Goal: Task Accomplishment & Management: Use online tool/utility

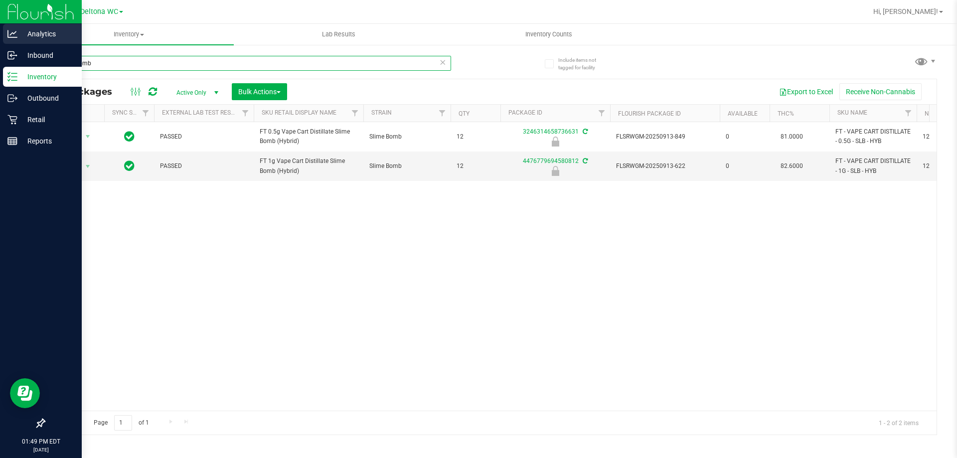
drag, startPoint x: 168, startPoint y: 58, endPoint x: 0, endPoint y: 38, distance: 169.1
click at [0, 37] on div "Analytics Inbound Inventory Outbound Retail Reports 01:49 PM EDT [DATE] 09/23 D…" at bounding box center [478, 229] width 957 height 458
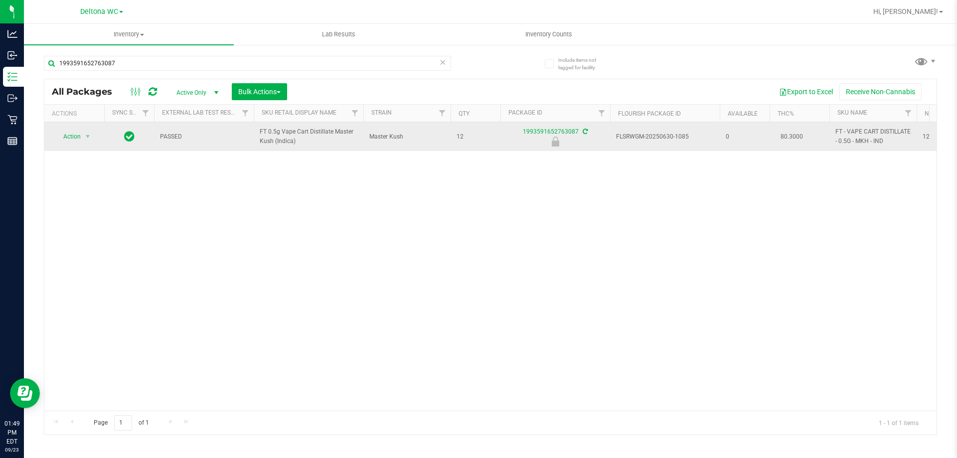
click at [283, 142] on span "FT 0.5g Vape Cart Distillate Master Kush (Indica)" at bounding box center [309, 136] width 98 height 19
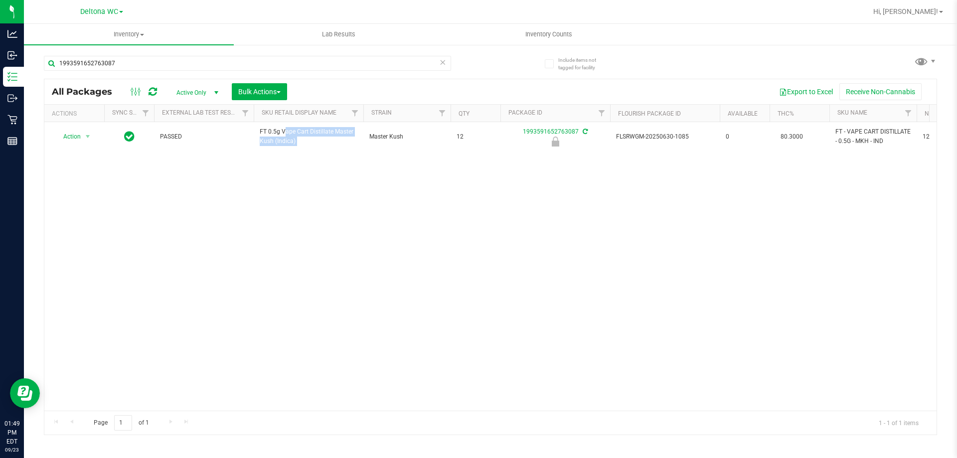
copy tr "FT 0.5g Vape Cart Distillate Master Kush (Indica)"
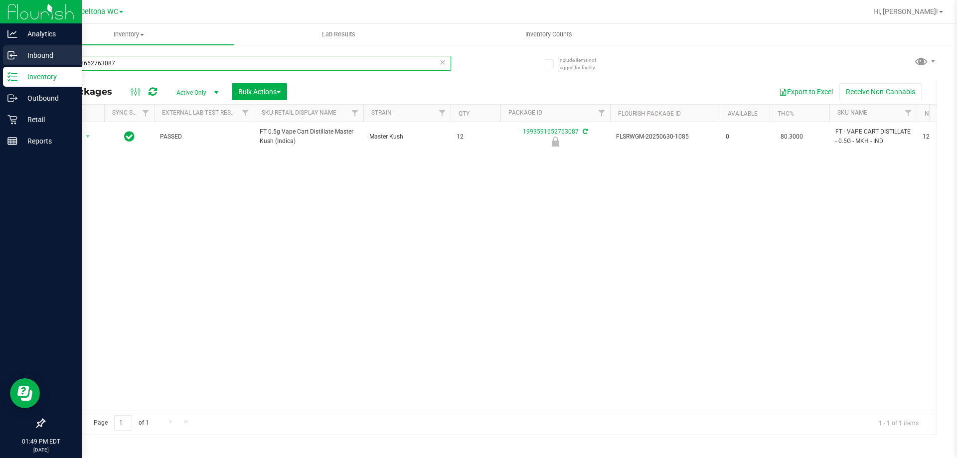
drag, startPoint x: 214, startPoint y: 70, endPoint x: 15, endPoint y: 57, distance: 199.8
click at [0, 64] on div "Analytics Inbound Inventory Outbound Retail Reports 01:49 PM EDT [DATE] 09/23 D…" at bounding box center [478, 229] width 957 height 458
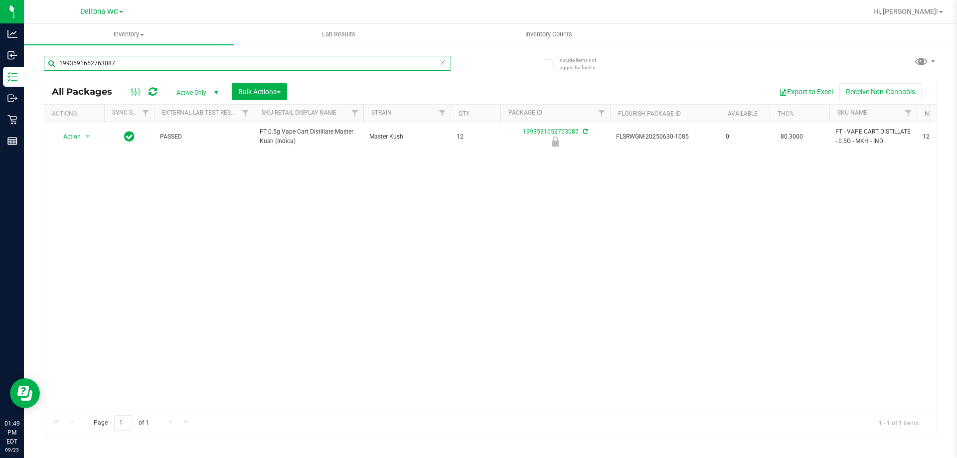
paste input "FT 0.5g Vape Cart Distillate Master Kush (Indica)"
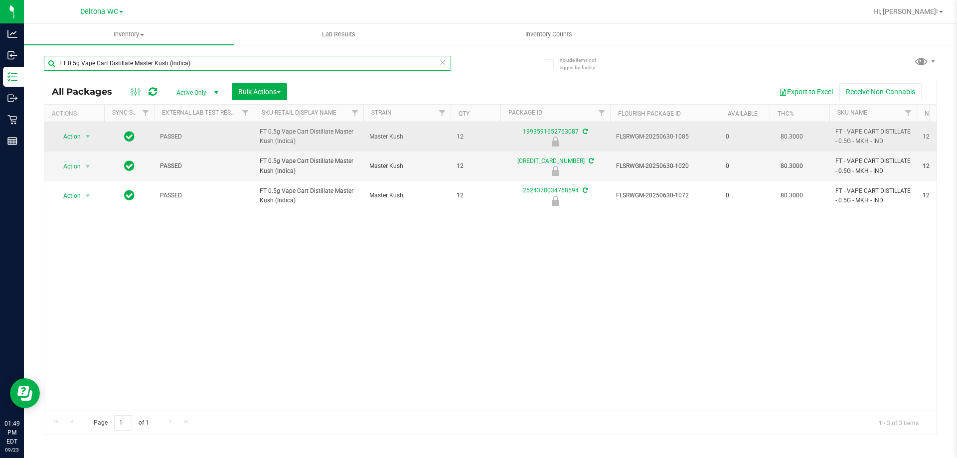
type input "FT 0.5g Vape Cart Distillate Master Kush (Indica)"
click at [82, 141] on span "select" at bounding box center [88, 137] width 12 height 14
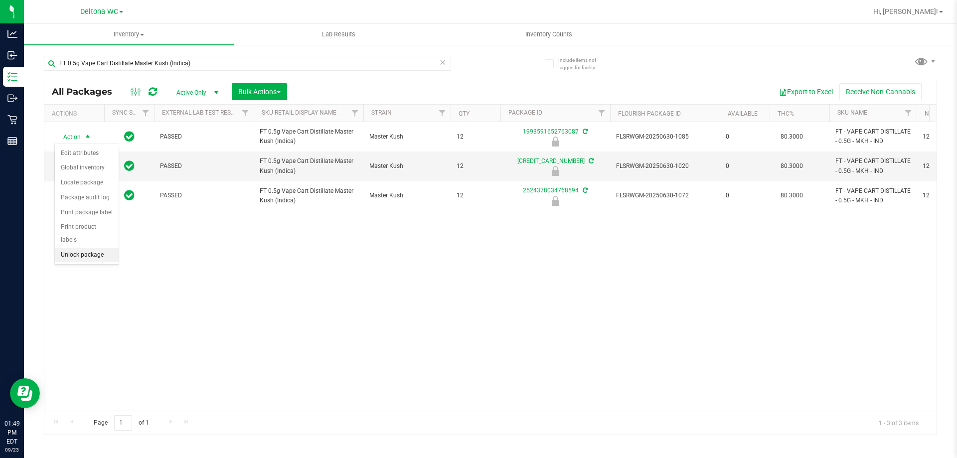
click at [93, 248] on li "Unlock package" at bounding box center [87, 255] width 64 height 15
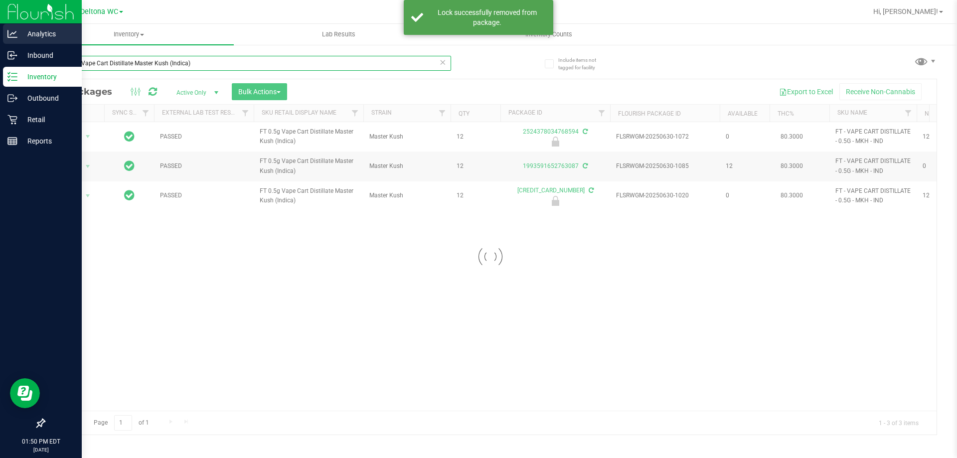
drag, startPoint x: 226, startPoint y: 62, endPoint x: 1, endPoint y: 24, distance: 227.5
click at [0, 23] on div "Analytics Inbound Inventory Outbound Retail Reports 01:50 PM EDT [DATE] 09/23 D…" at bounding box center [478, 229] width 957 height 458
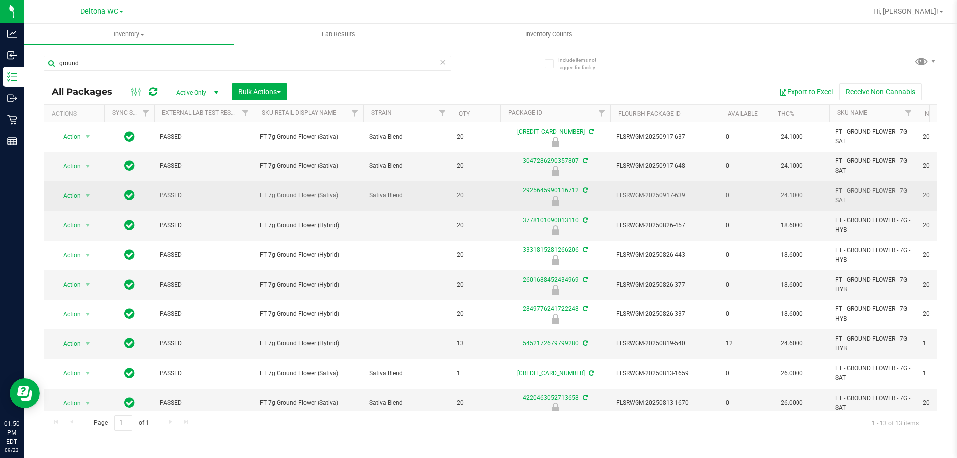
click at [319, 194] on span "FT 7g Ground Flower (Sativa)" at bounding box center [309, 195] width 98 height 9
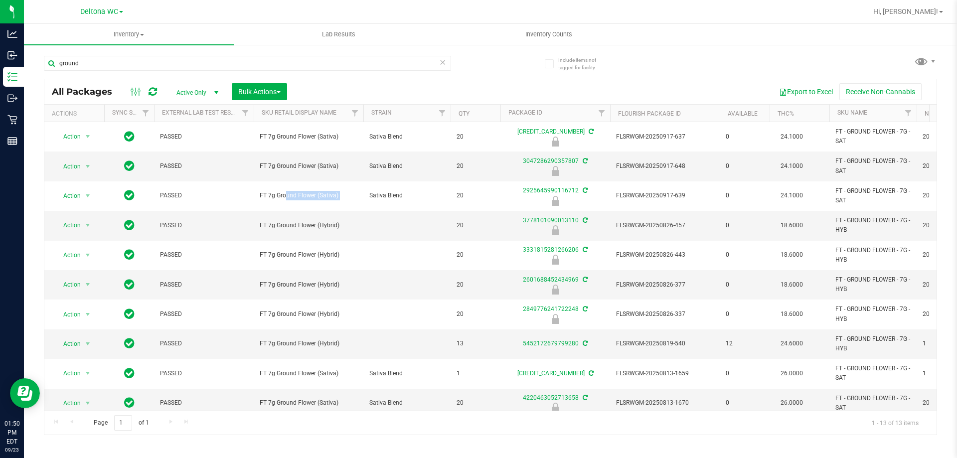
copy tr "FT 7g Ground Flower (Sativa)"
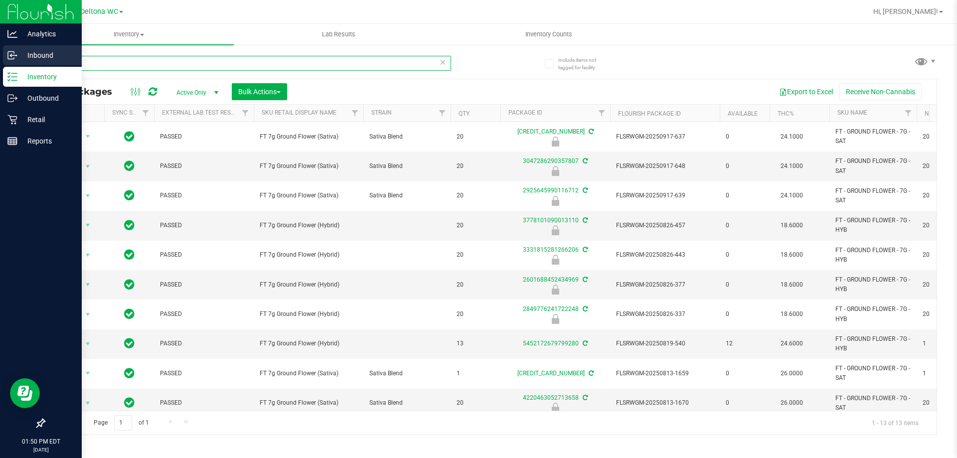
drag, startPoint x: 233, startPoint y: 69, endPoint x: 0, endPoint y: 47, distance: 233.8
click at [0, 47] on div "Analytics Inbound Inventory Outbound Retail Reports 01:50 PM EDT [DATE] 09/23 D…" at bounding box center [478, 229] width 957 height 458
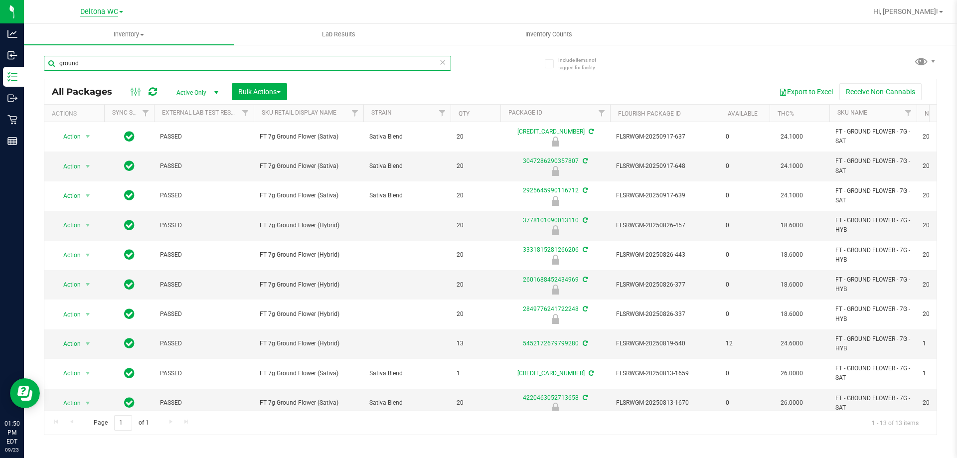
paste input "FT 7g Ground Flower (Sativa)"
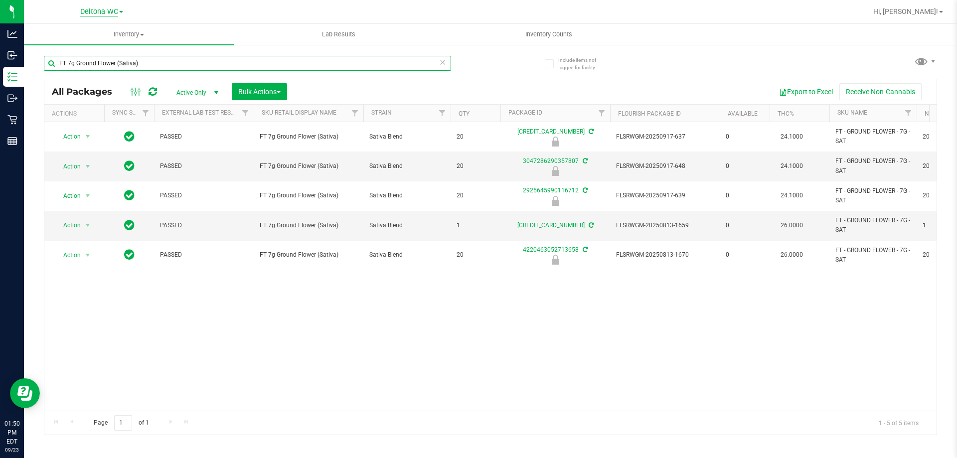
type input "FT 7g Ground Flower (Sativa)"
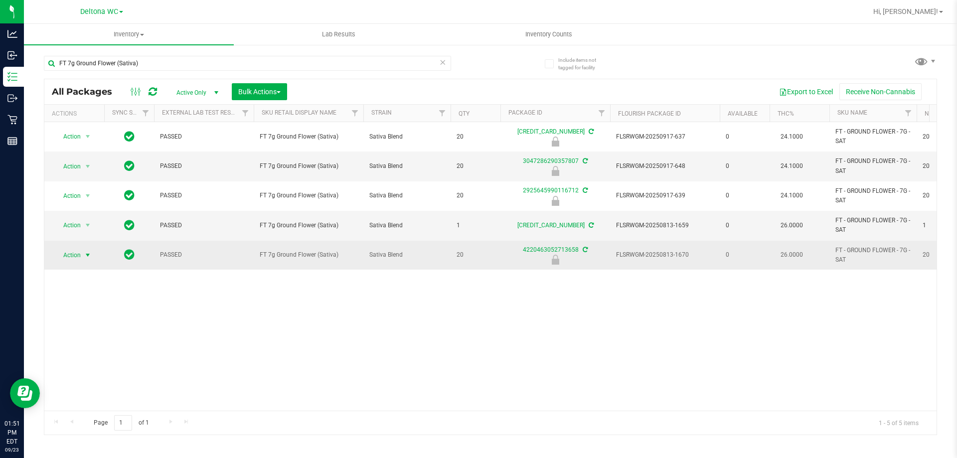
click at [84, 256] on span "select" at bounding box center [88, 255] width 8 height 8
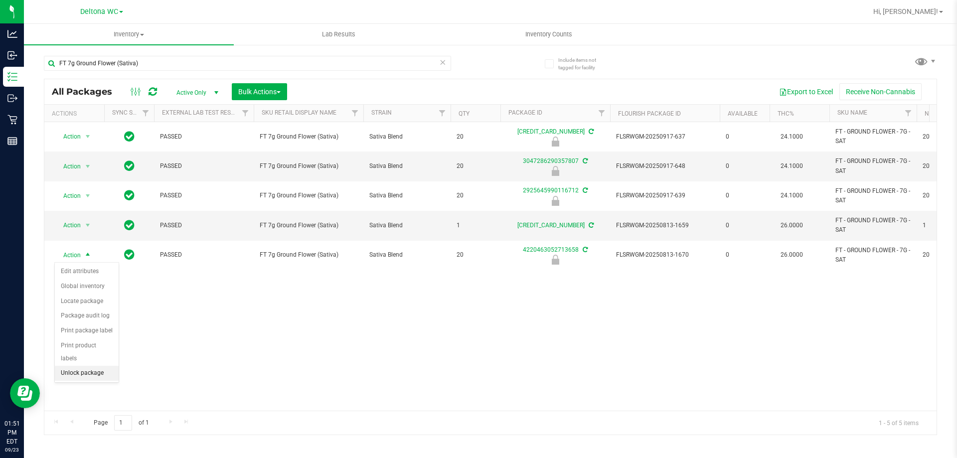
click at [96, 366] on li "Unlock package" at bounding box center [87, 373] width 64 height 15
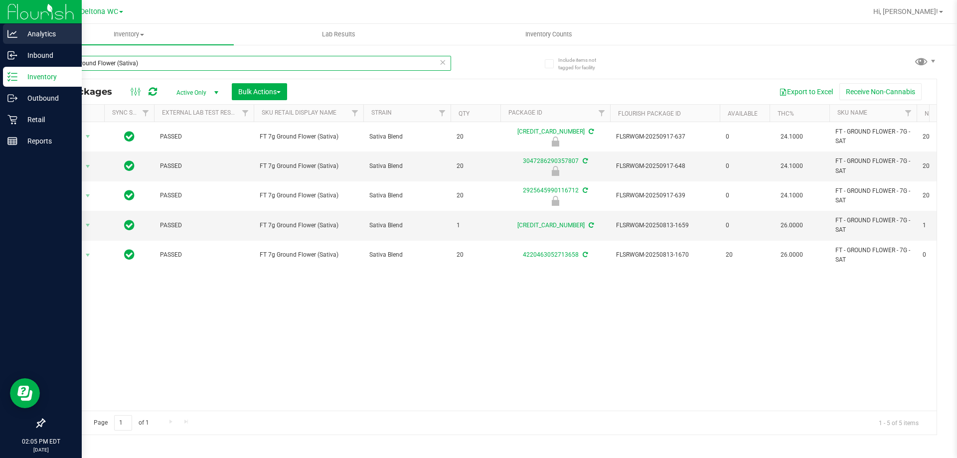
drag, startPoint x: 292, startPoint y: 55, endPoint x: 0, endPoint y: 30, distance: 293.1
click at [0, 30] on div "Analytics Inbound Inventory Outbound Retail Reports 02:05 PM EDT [DATE] 09/23 D…" at bounding box center [478, 229] width 957 height 458
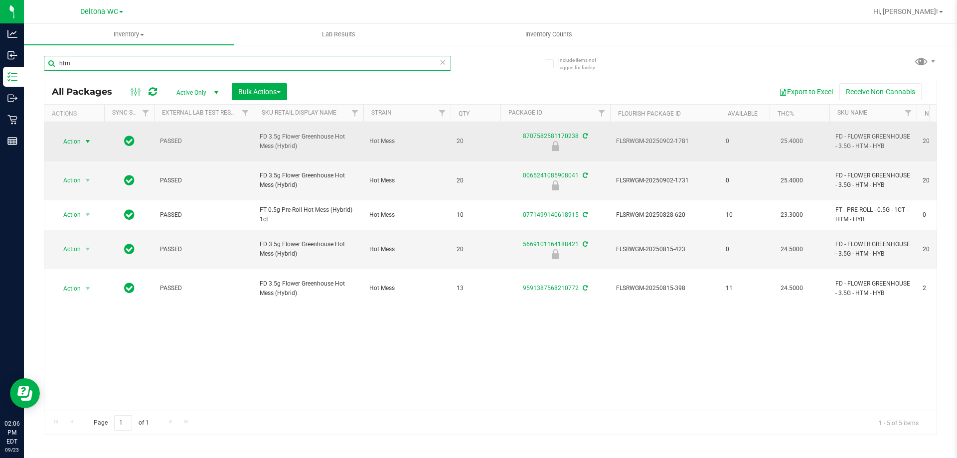
type input "htm"
click at [82, 137] on span "select" at bounding box center [88, 142] width 12 height 14
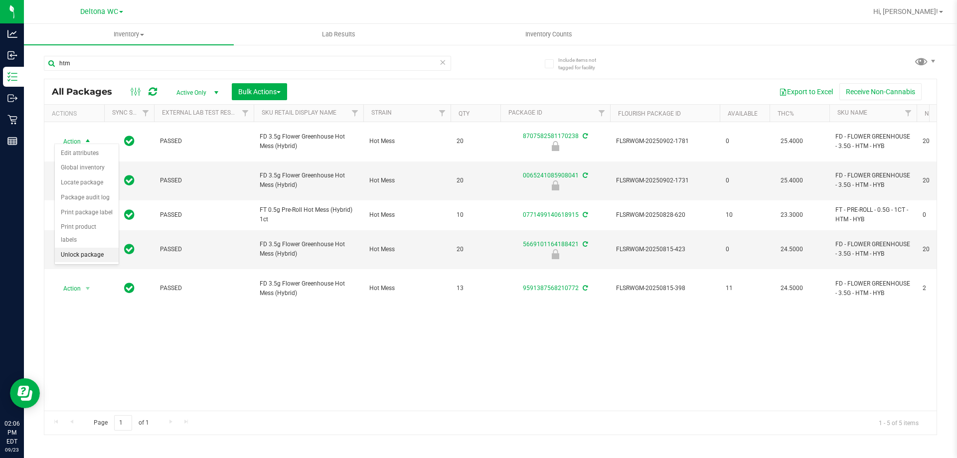
click at [99, 248] on li "Unlock package" at bounding box center [87, 255] width 64 height 15
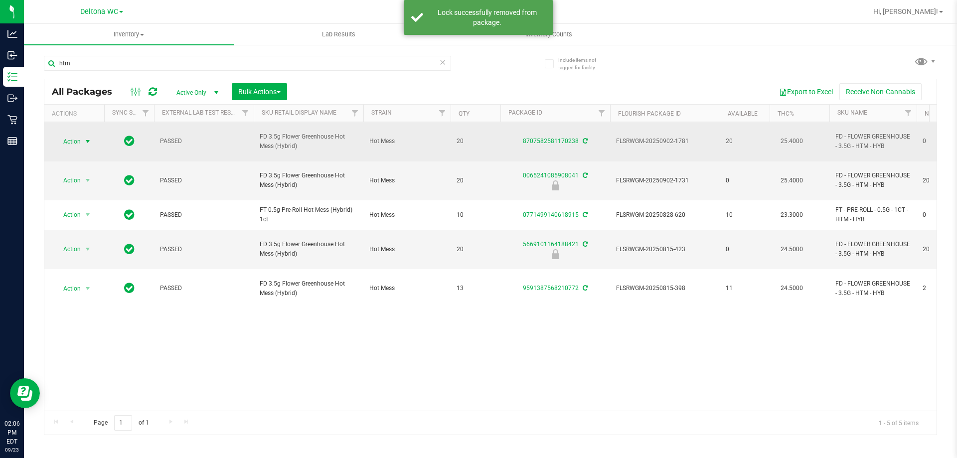
click at [86, 142] on span "select" at bounding box center [88, 142] width 12 height 14
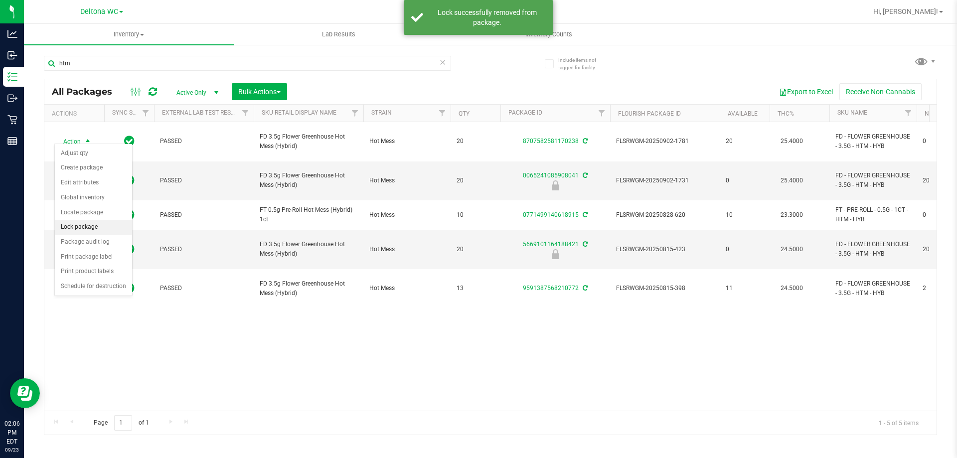
click at [96, 228] on li "Lock package" at bounding box center [93, 227] width 77 height 15
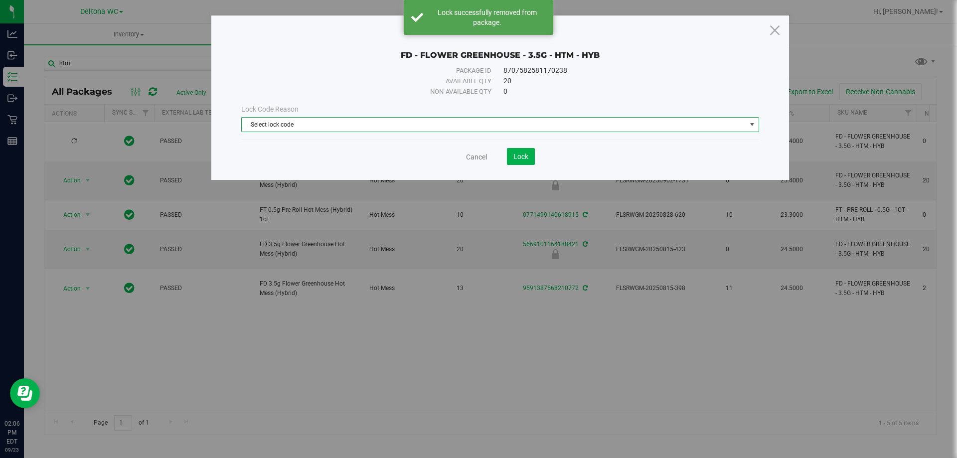
drag, startPoint x: 380, startPoint y: 125, endPoint x: 359, endPoint y: 153, distance: 34.2
click at [379, 126] on span "Select lock code" at bounding box center [494, 125] width 504 height 14
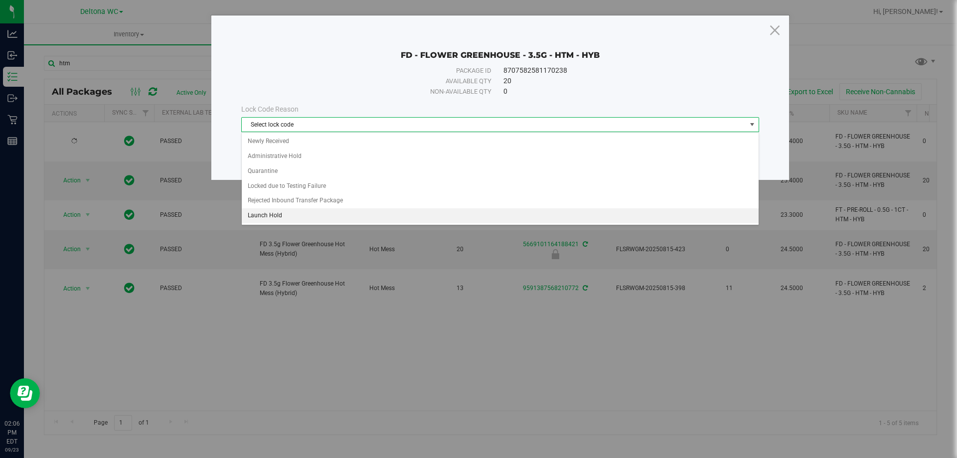
drag, startPoint x: 275, startPoint y: 209, endPoint x: 297, endPoint y: 198, distance: 24.3
click at [274, 209] on li "Launch Hold" at bounding box center [500, 215] width 517 height 15
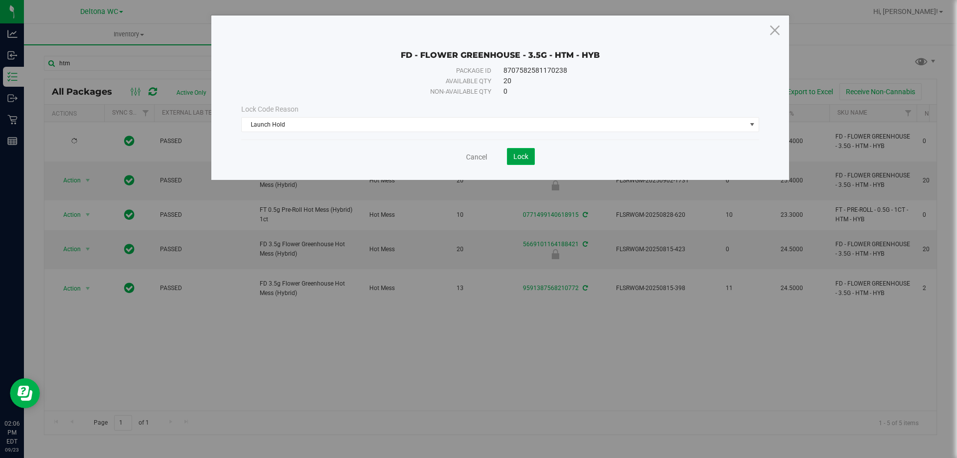
click at [510, 157] on button "Lock" at bounding box center [521, 156] width 28 height 17
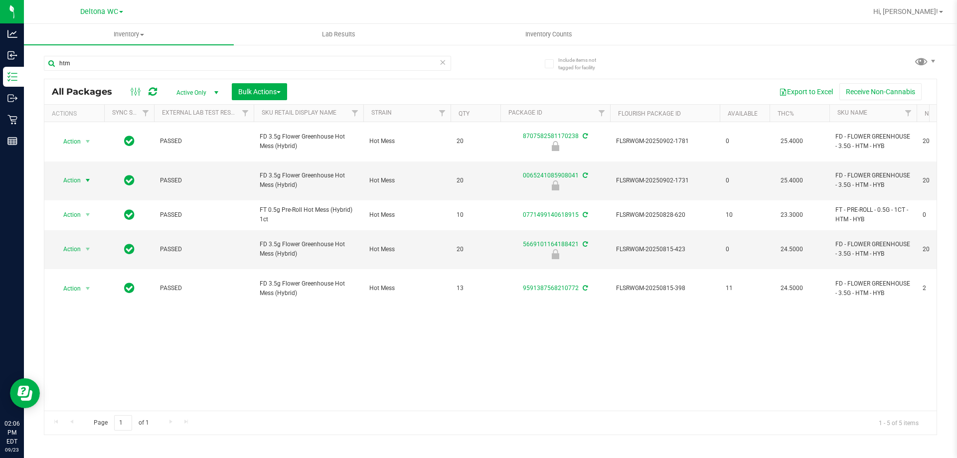
click at [88, 173] on div "Action Action Edit attributes Global inventory Locate package Package audit log…" at bounding box center [74, 180] width 48 height 14
click at [87, 176] on span "select" at bounding box center [88, 180] width 8 height 8
click at [78, 277] on li "Unlock package" at bounding box center [87, 284] width 64 height 15
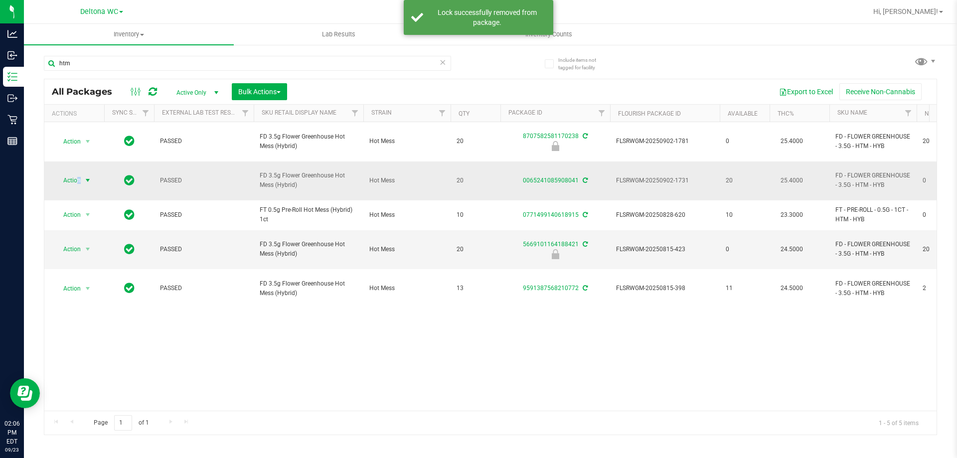
drag, startPoint x: 86, startPoint y: 157, endPoint x: 78, endPoint y: 166, distance: 11.6
click at [78, 173] on span "Action" at bounding box center [67, 180] width 27 height 14
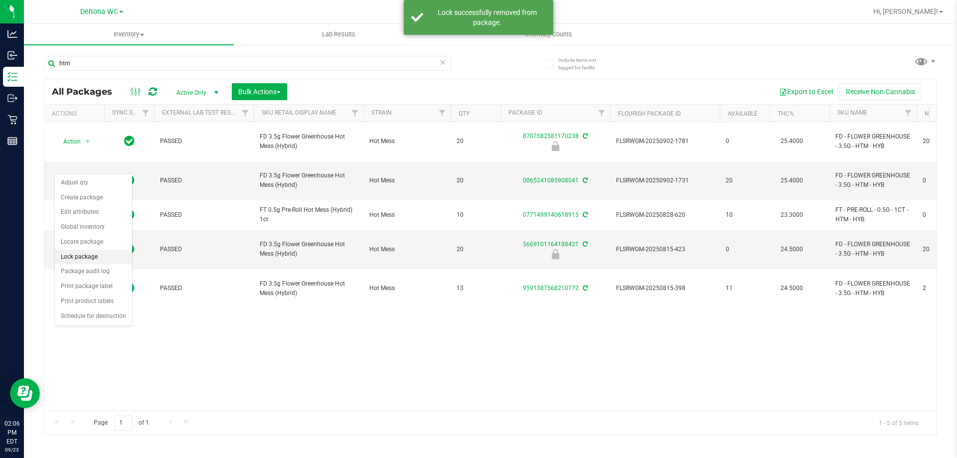
click at [81, 255] on li "Lock package" at bounding box center [93, 257] width 77 height 15
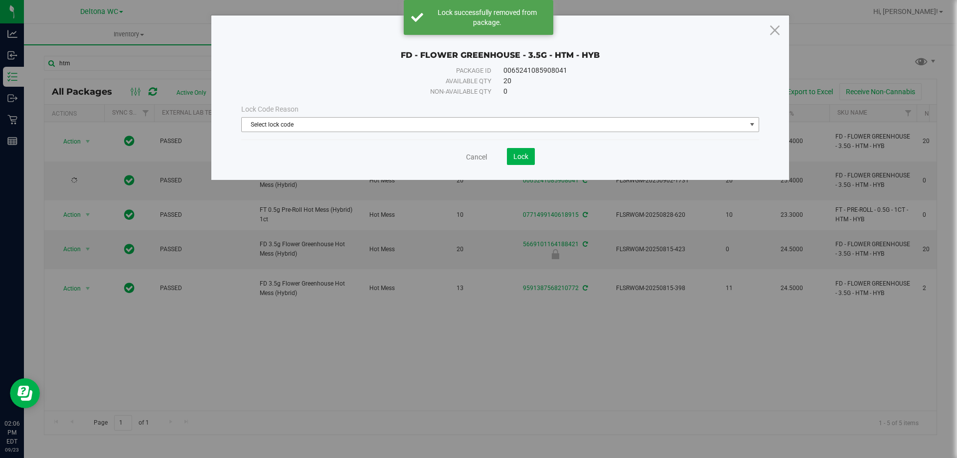
click at [302, 120] on span "Select lock code" at bounding box center [494, 125] width 504 height 14
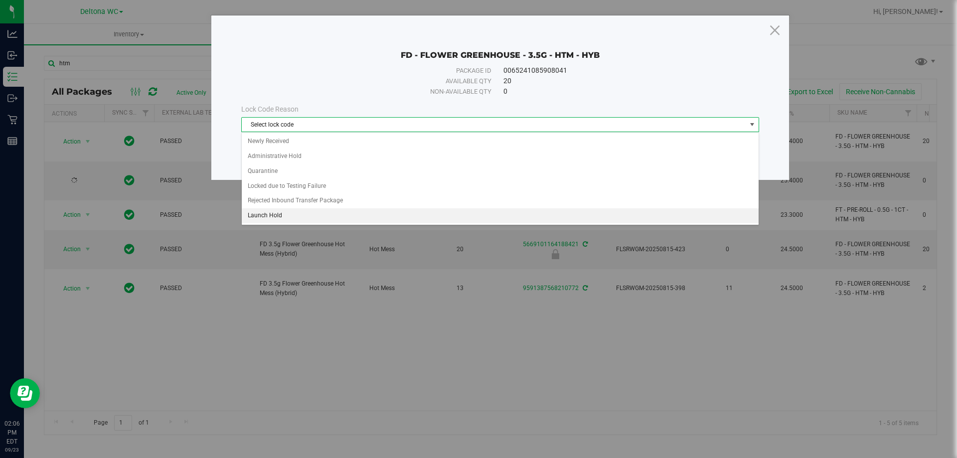
click at [266, 211] on li "Launch Hold" at bounding box center [500, 215] width 517 height 15
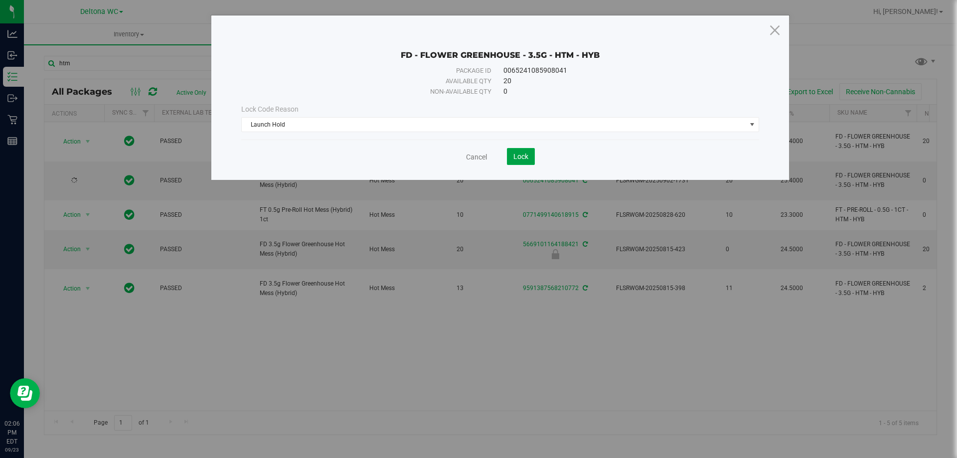
drag, startPoint x: 526, startPoint y: 151, endPoint x: 631, endPoint y: 85, distance: 124.0
click at [526, 152] on button "Lock" at bounding box center [521, 156] width 28 height 17
